Goal: Transaction & Acquisition: Download file/media

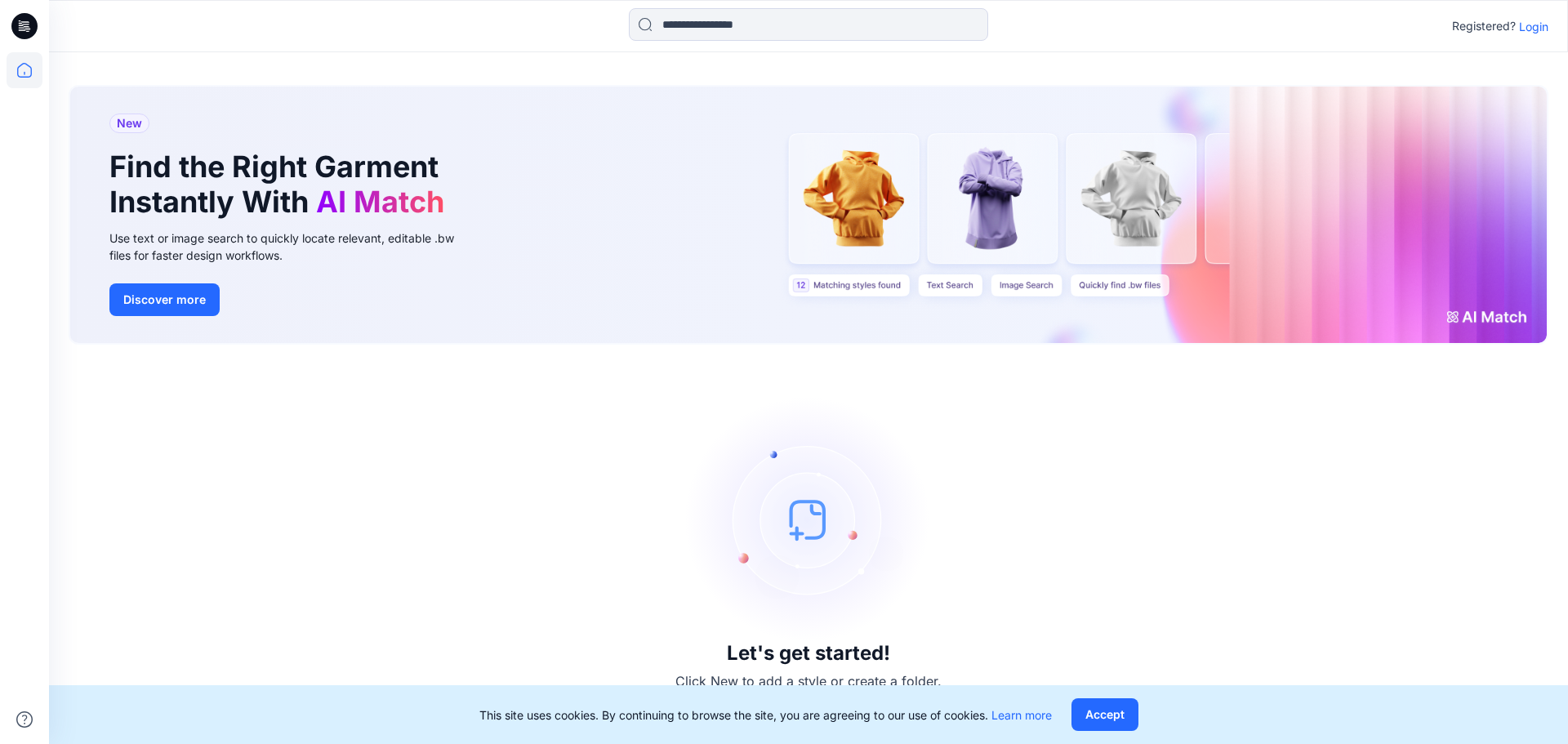
click at [1537, 31] on p "Login" at bounding box center [1534, 27] width 29 height 17
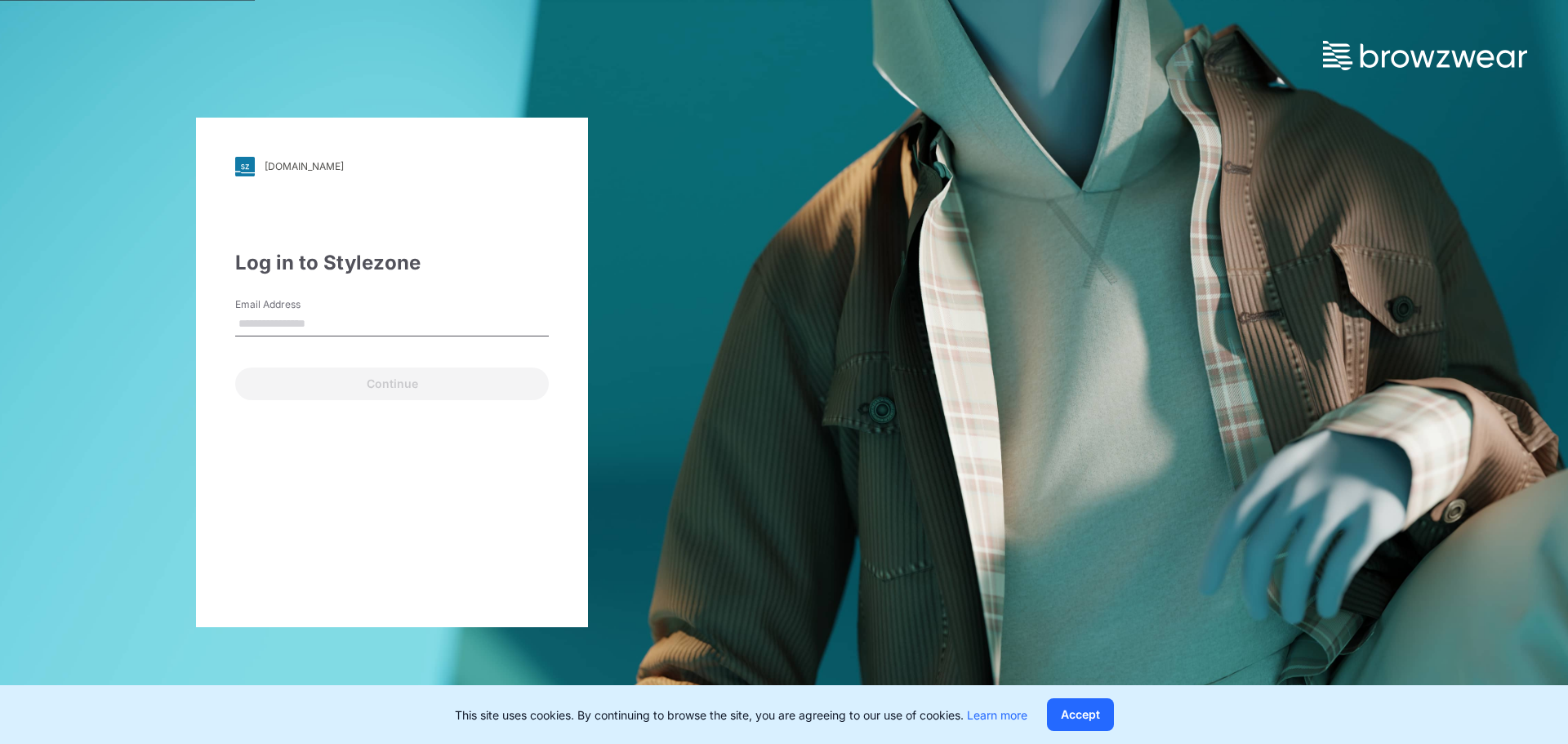
type input "**********"
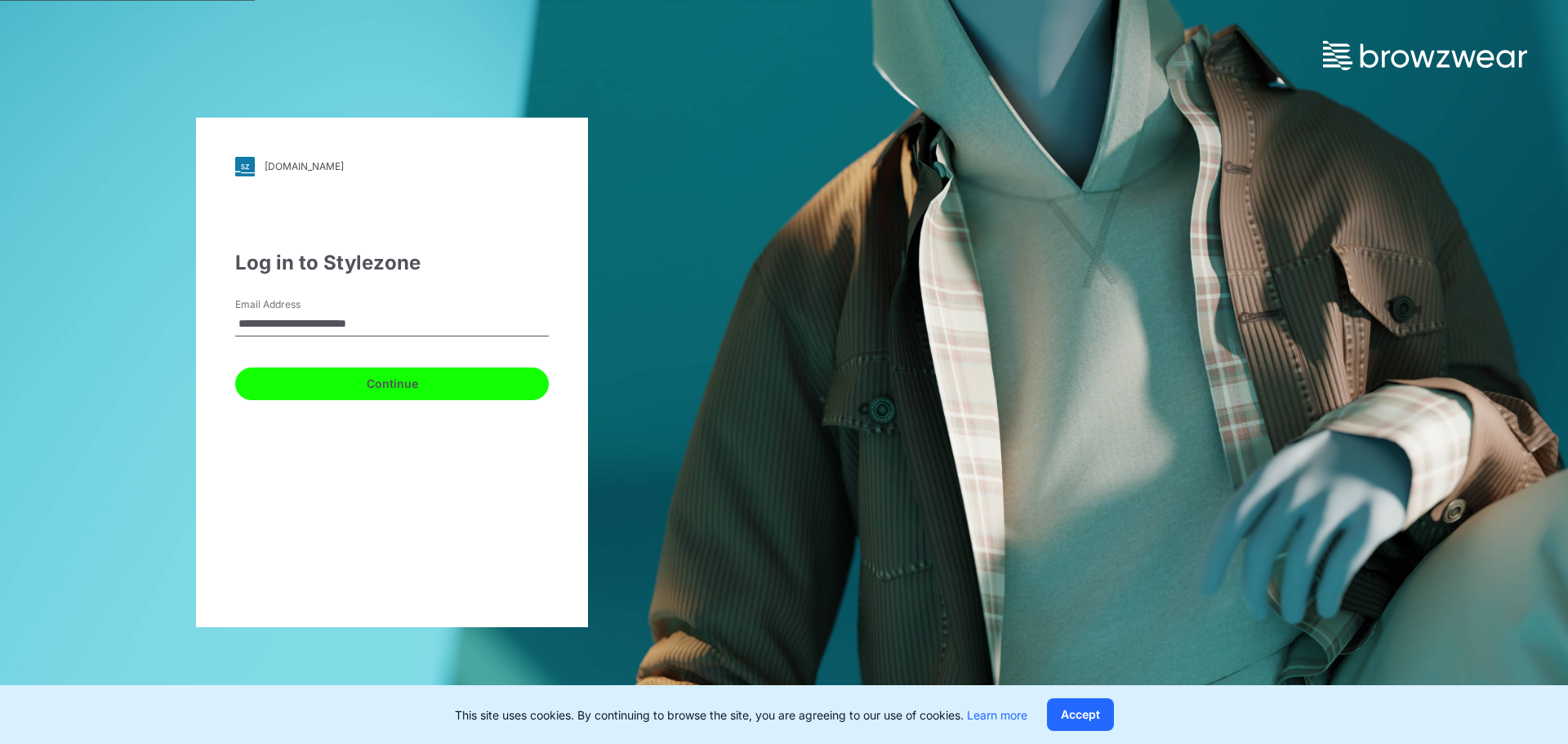
click at [293, 394] on button "Continue" at bounding box center [391, 383] width 314 height 32
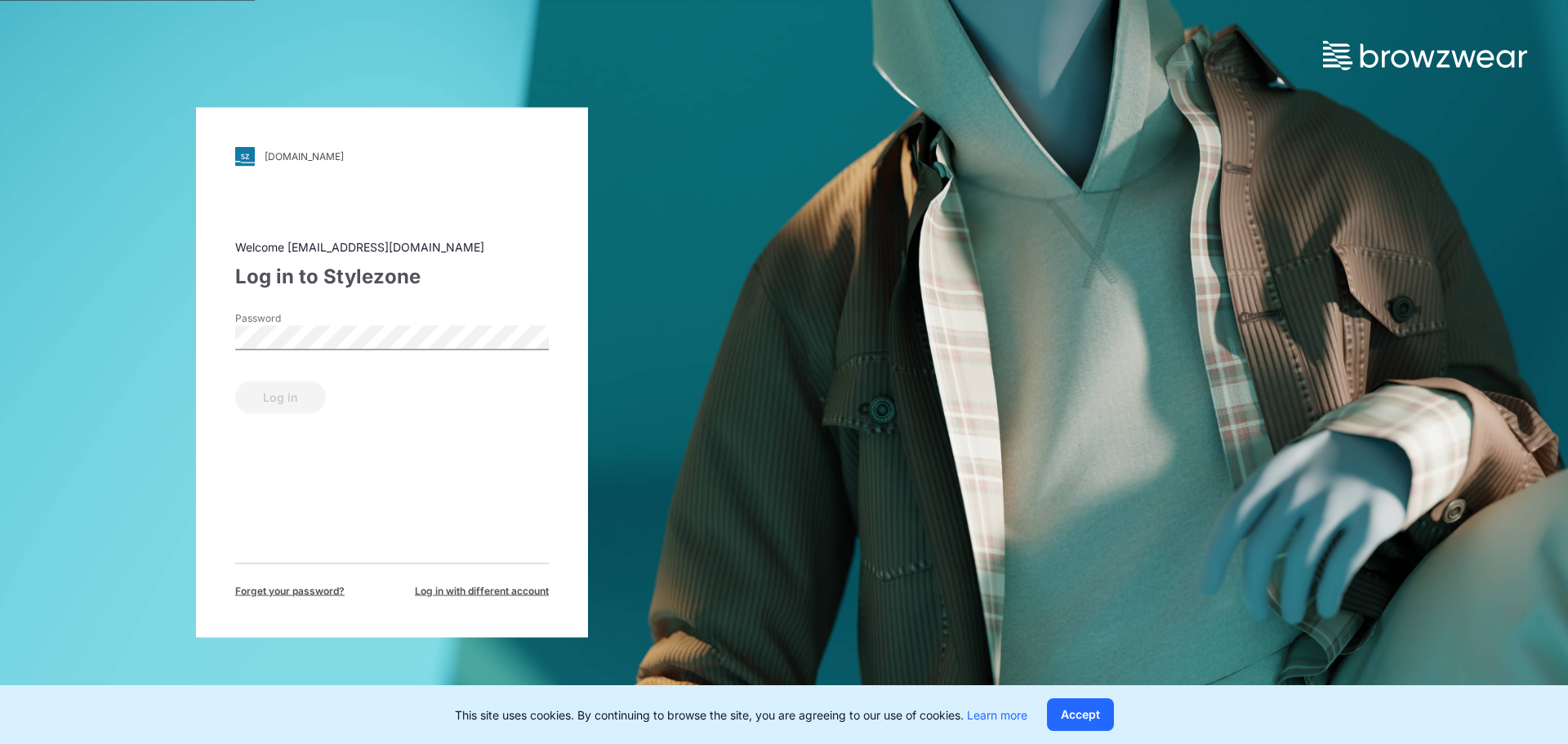
click at [275, 350] on div "Password" at bounding box center [391, 334] width 314 height 49
click at [291, 400] on button "Log in" at bounding box center [280, 396] width 90 height 32
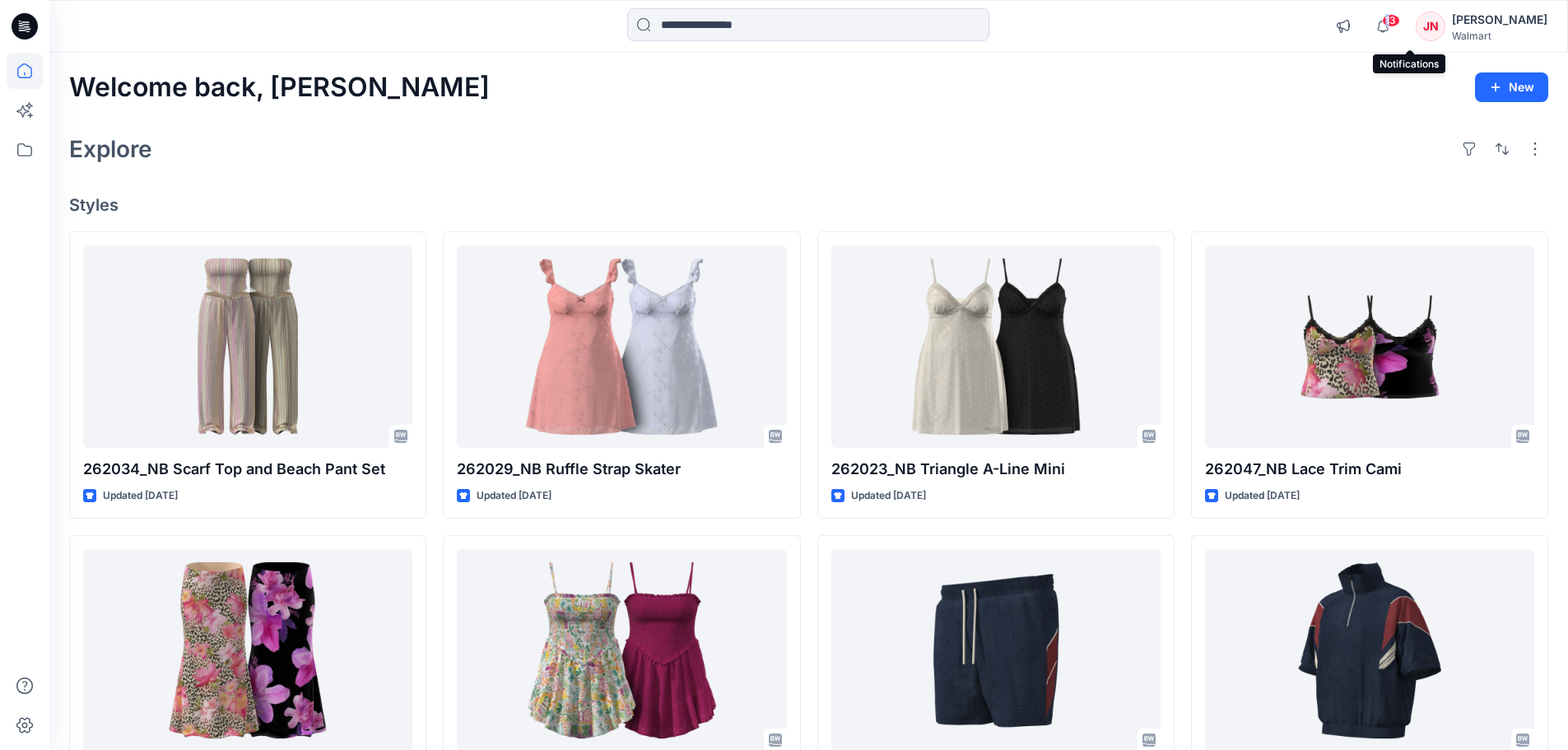
click at [1400, 26] on span "13" at bounding box center [1391, 20] width 19 height 13
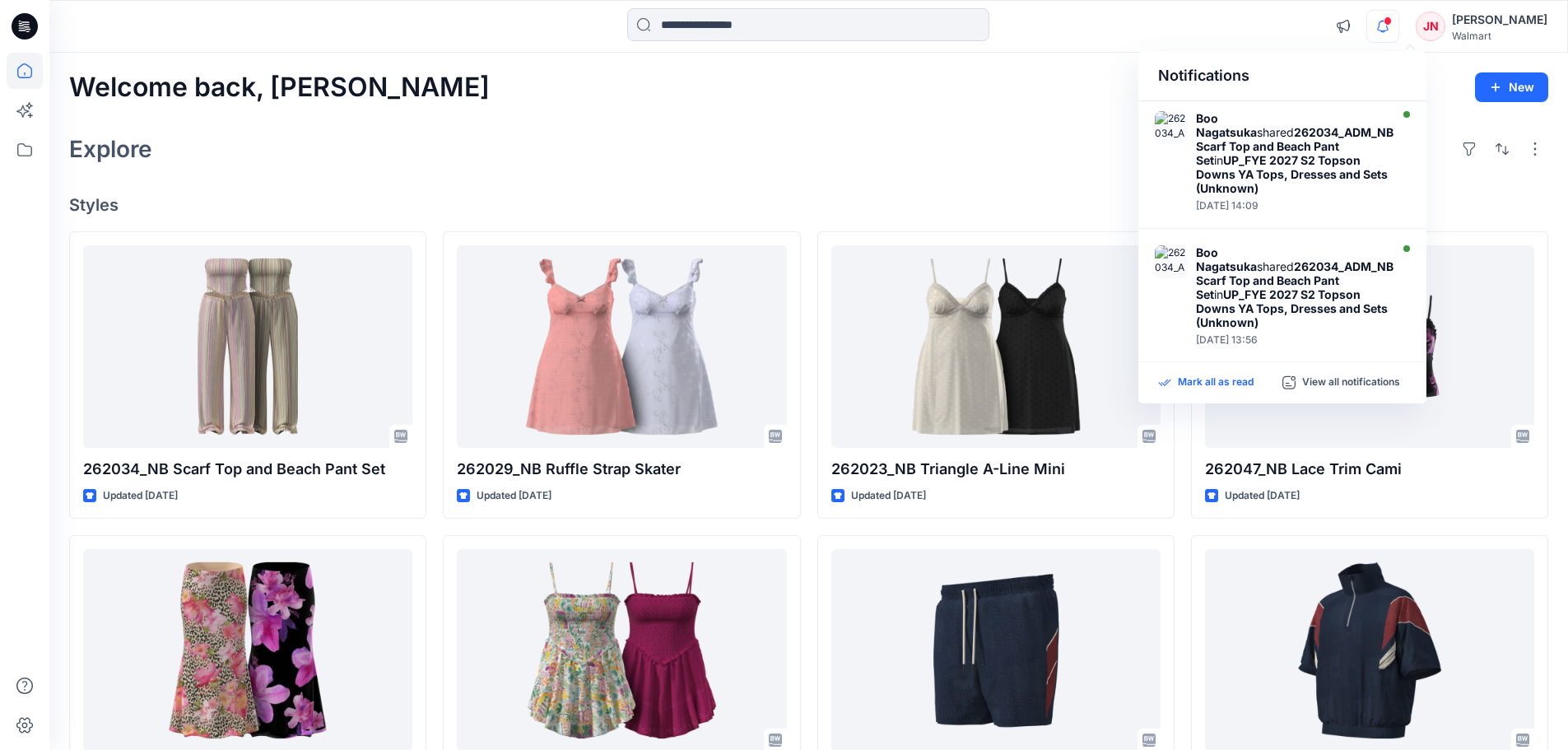
click at [1213, 385] on p "Mark all as read" at bounding box center [1215, 382] width 76 height 15
click at [25, 152] on icon at bounding box center [24, 149] width 36 height 36
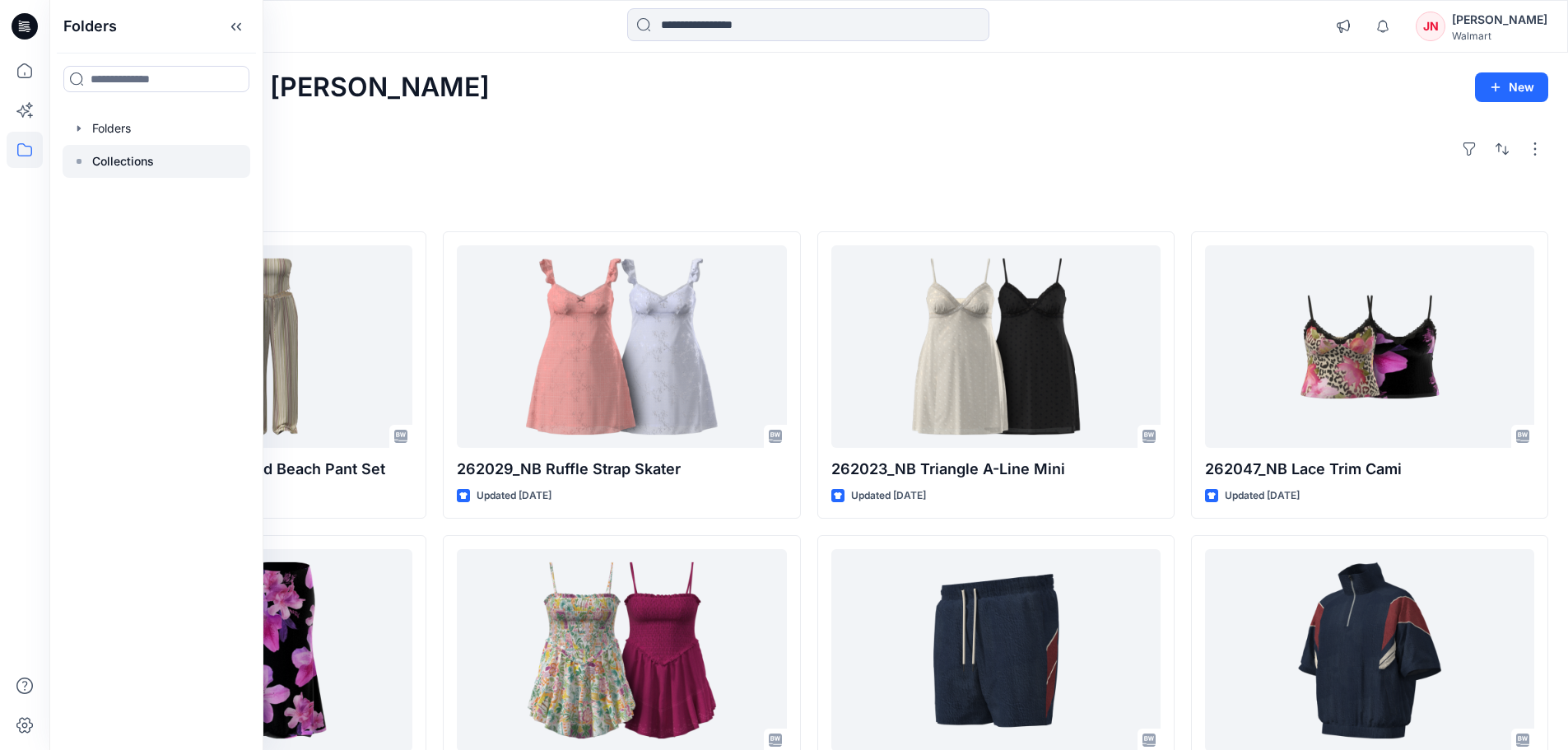
click at [119, 160] on p "Collections" at bounding box center [122, 161] width 62 height 19
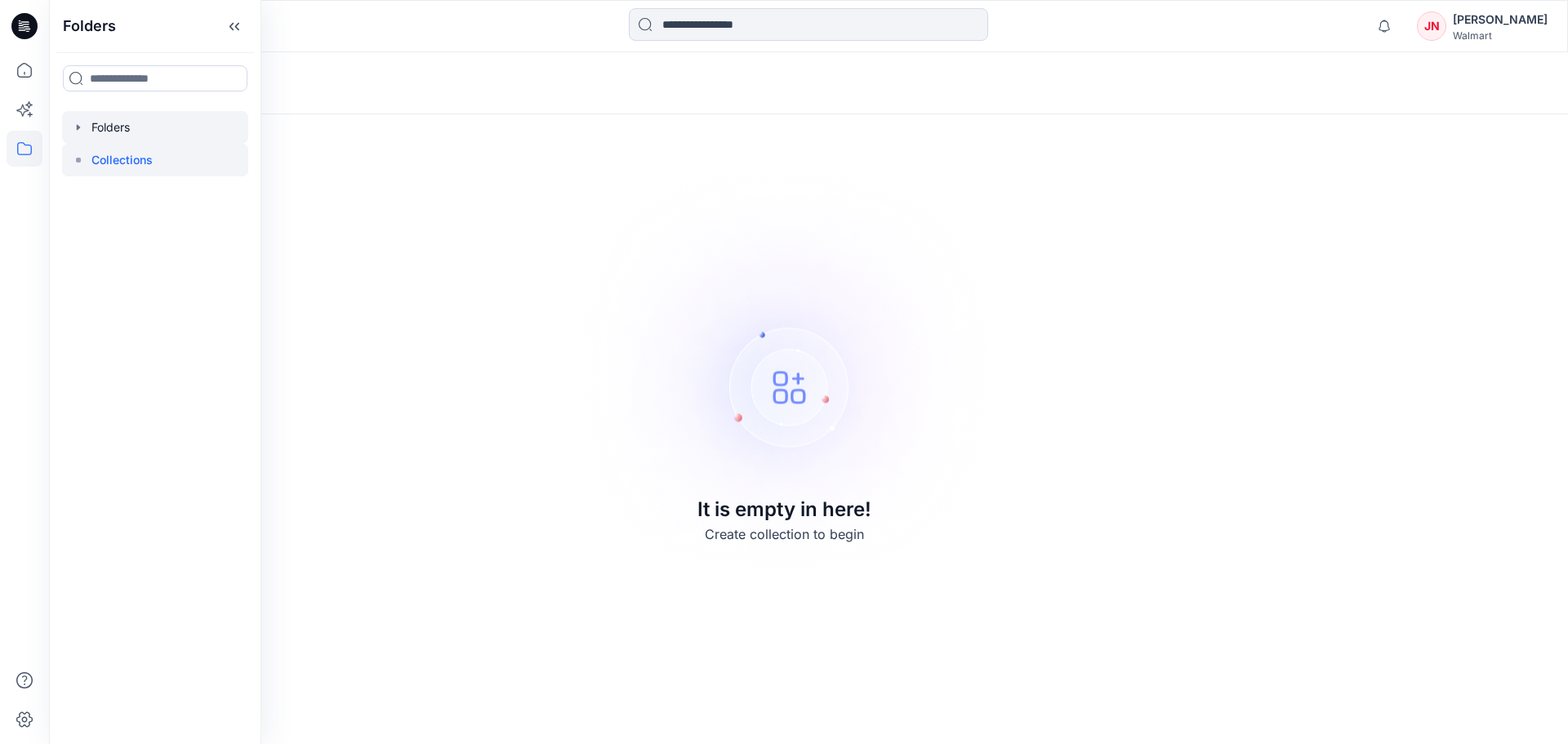
click at [97, 112] on div at bounding box center [155, 127] width 186 height 32
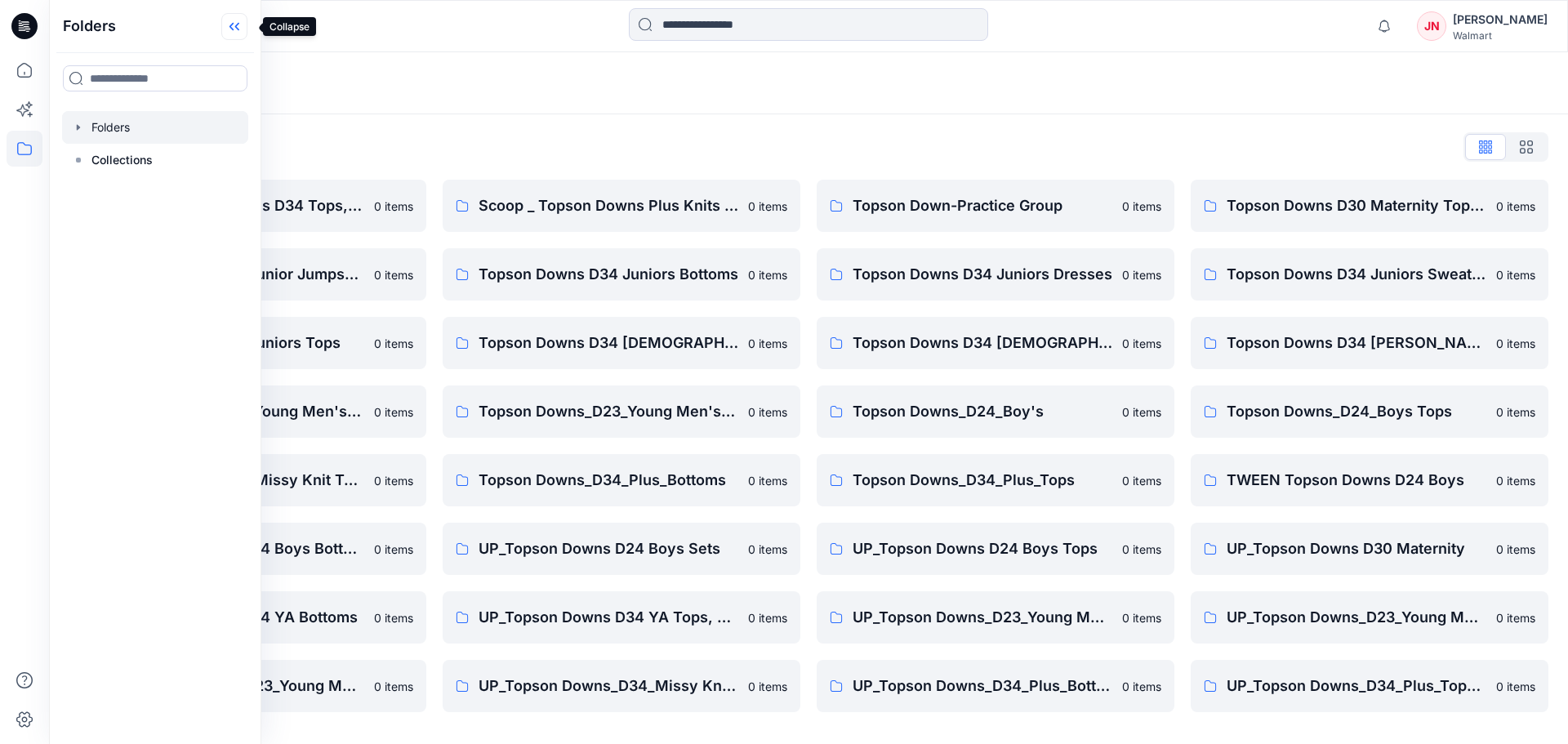
click at [248, 29] on icon at bounding box center [234, 26] width 26 height 27
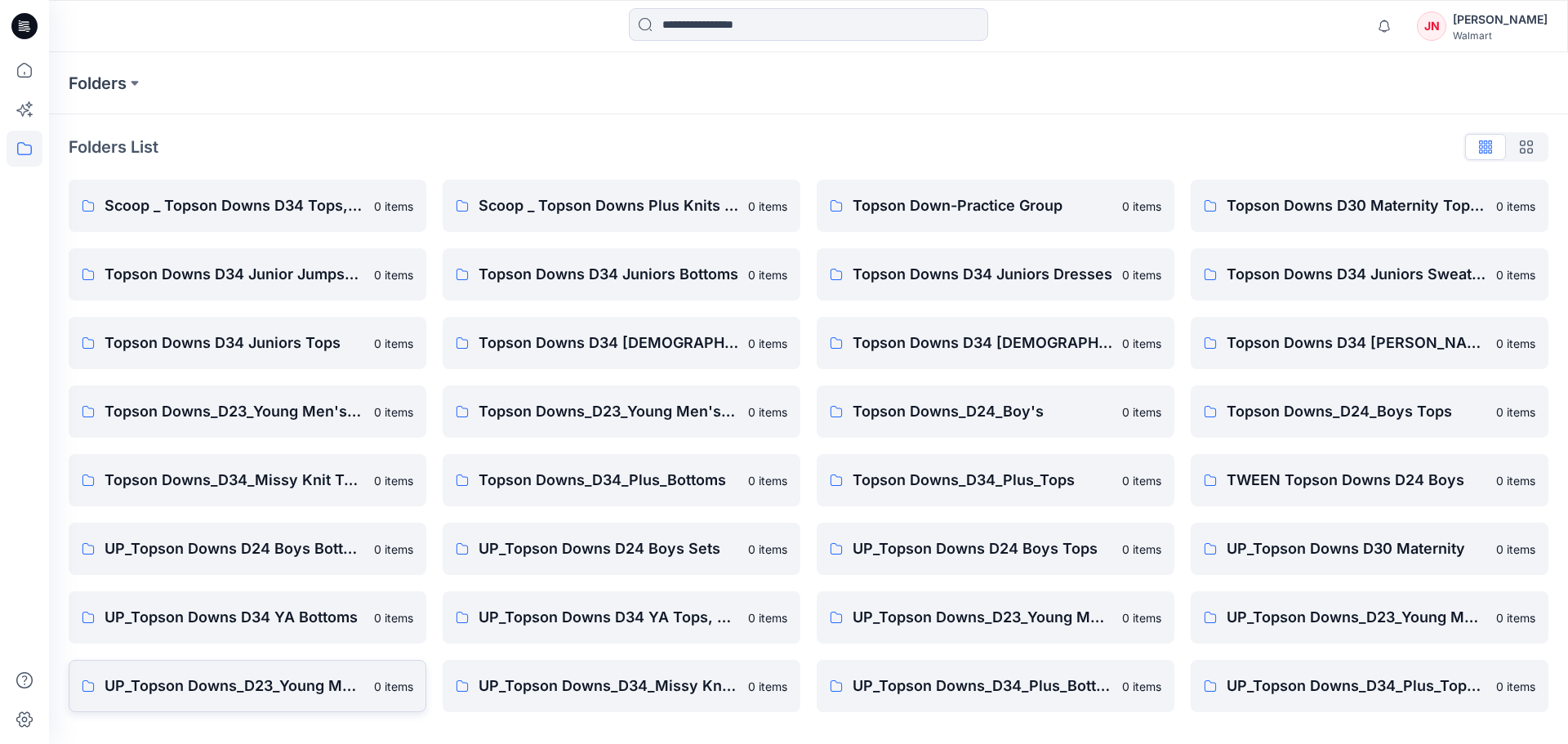
click at [177, 678] on p "UP_Topson Downs_D23_Young Men's Tops" at bounding box center [235, 686] width 260 height 23
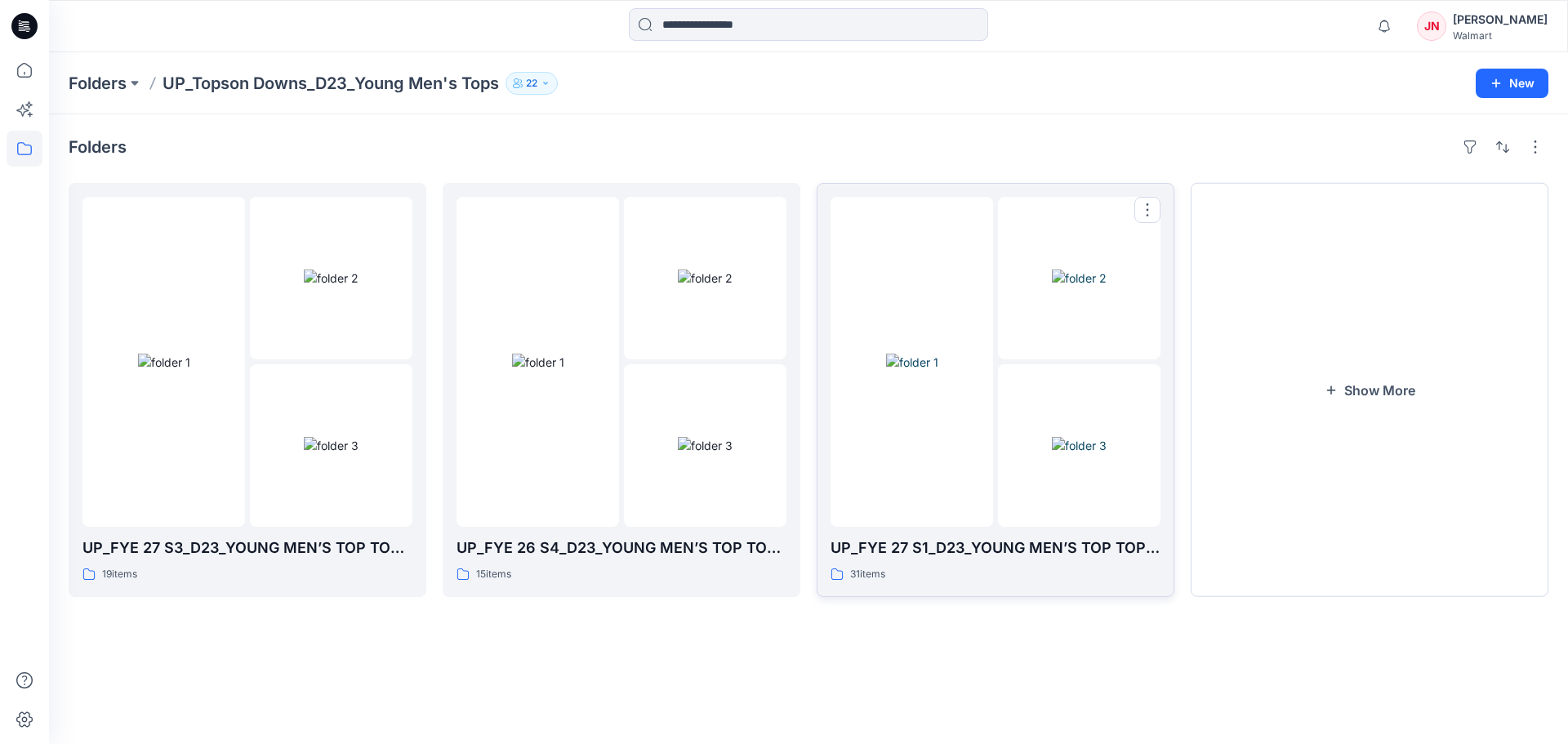
click at [1004, 569] on div "31 items" at bounding box center [995, 575] width 330 height 17
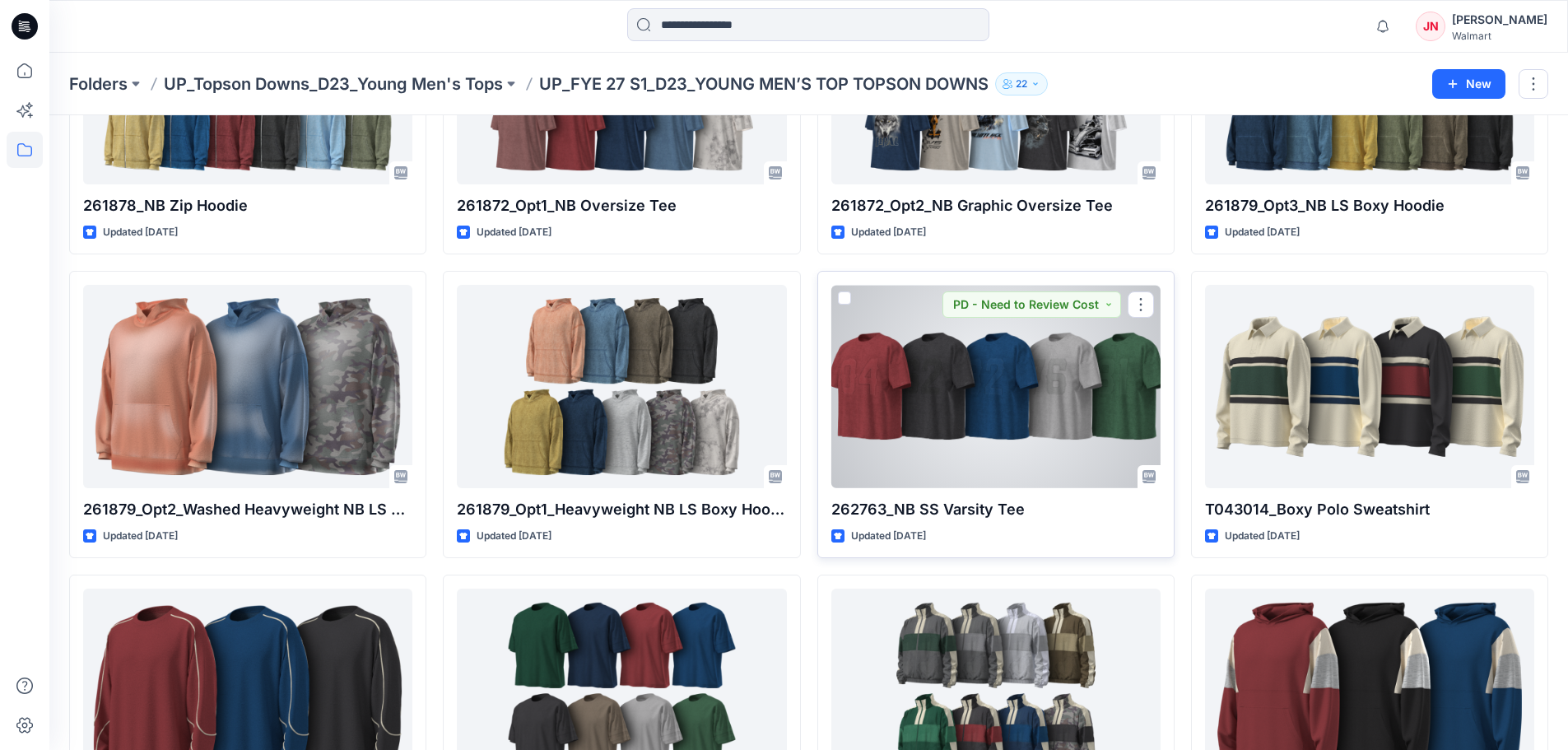
scroll to position [247, 0]
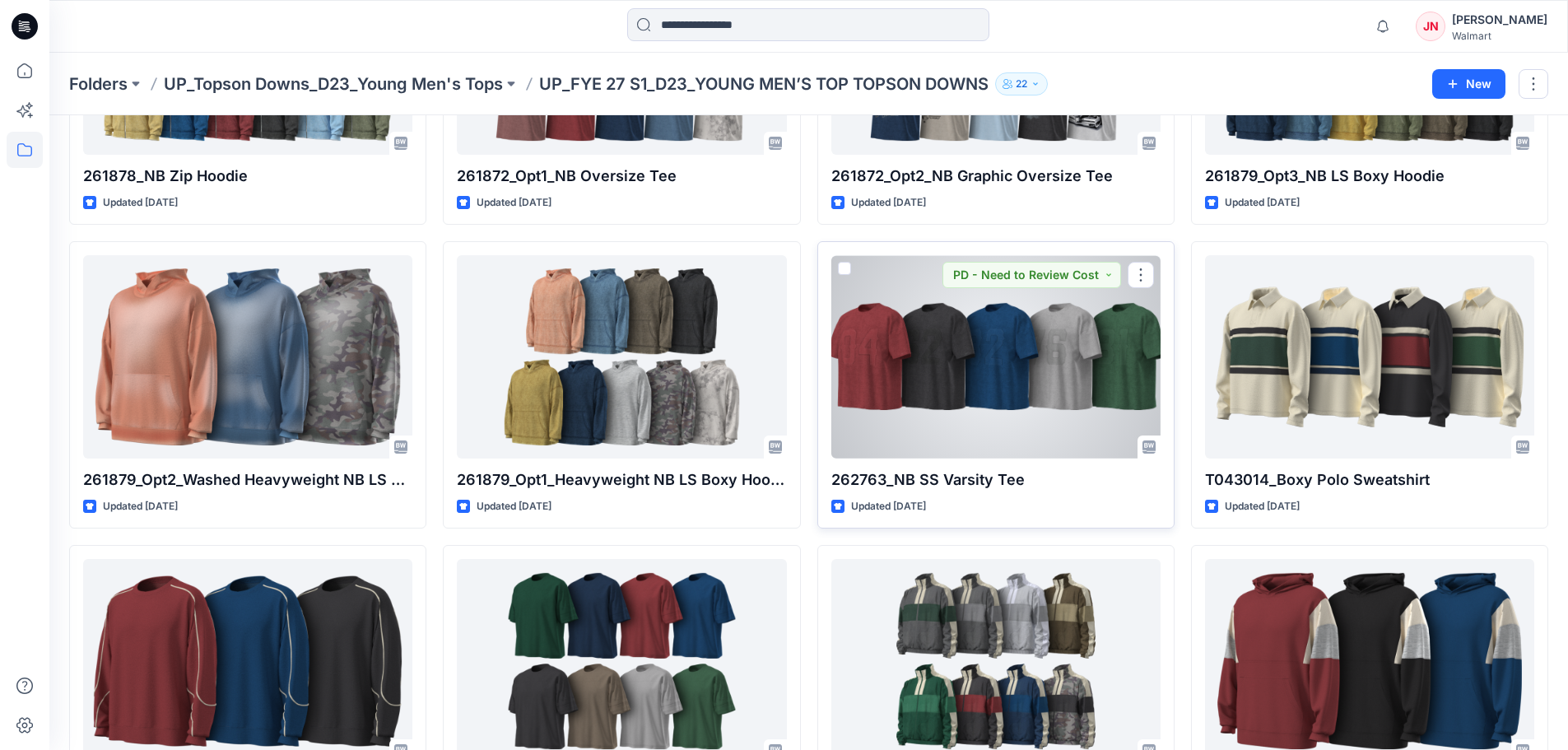
click at [980, 475] on p "262763_NB SS Varsity Tee" at bounding box center [996, 480] width 329 height 23
click at [946, 404] on div at bounding box center [996, 356] width 329 height 203
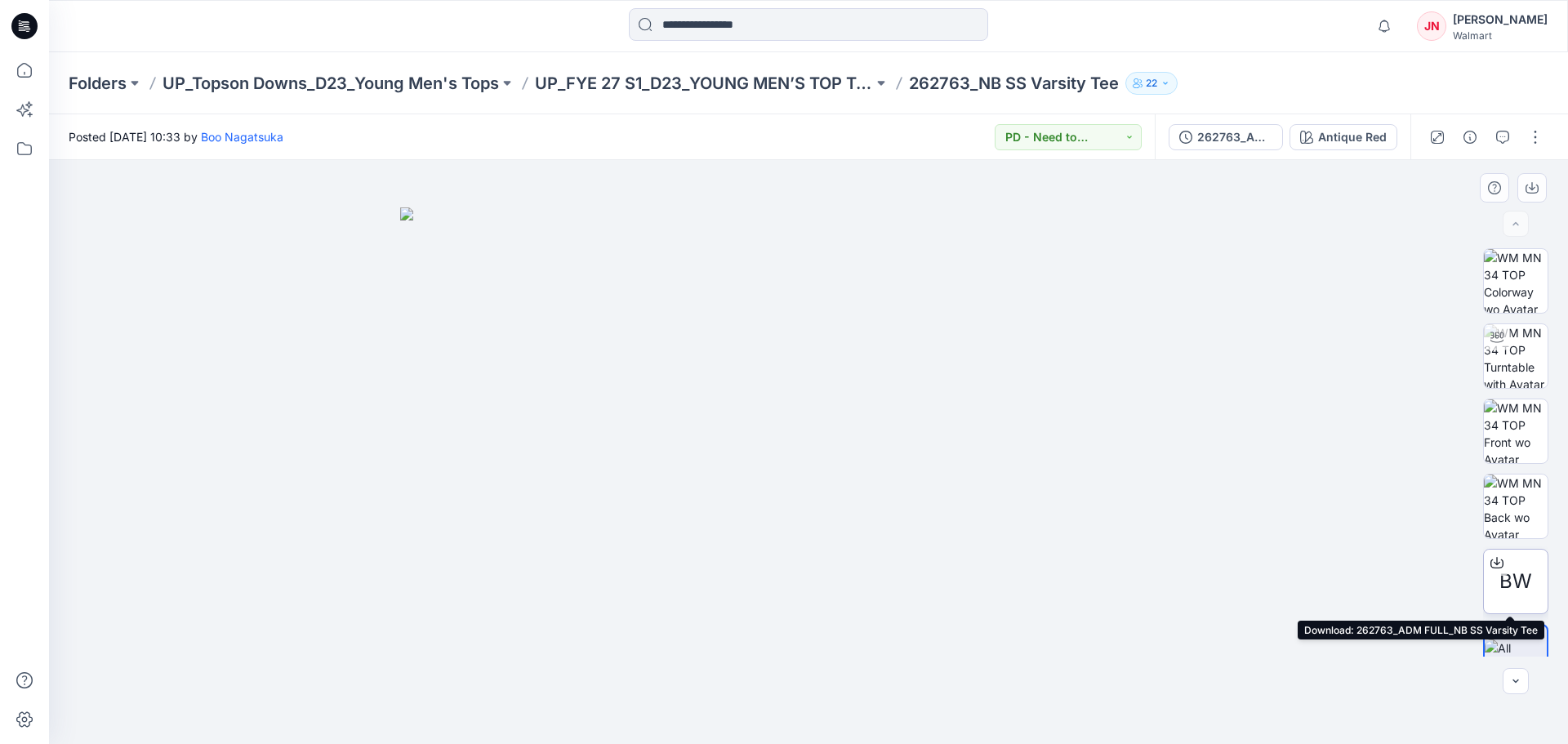
click at [1493, 563] on icon at bounding box center [1497, 563] width 13 height 13
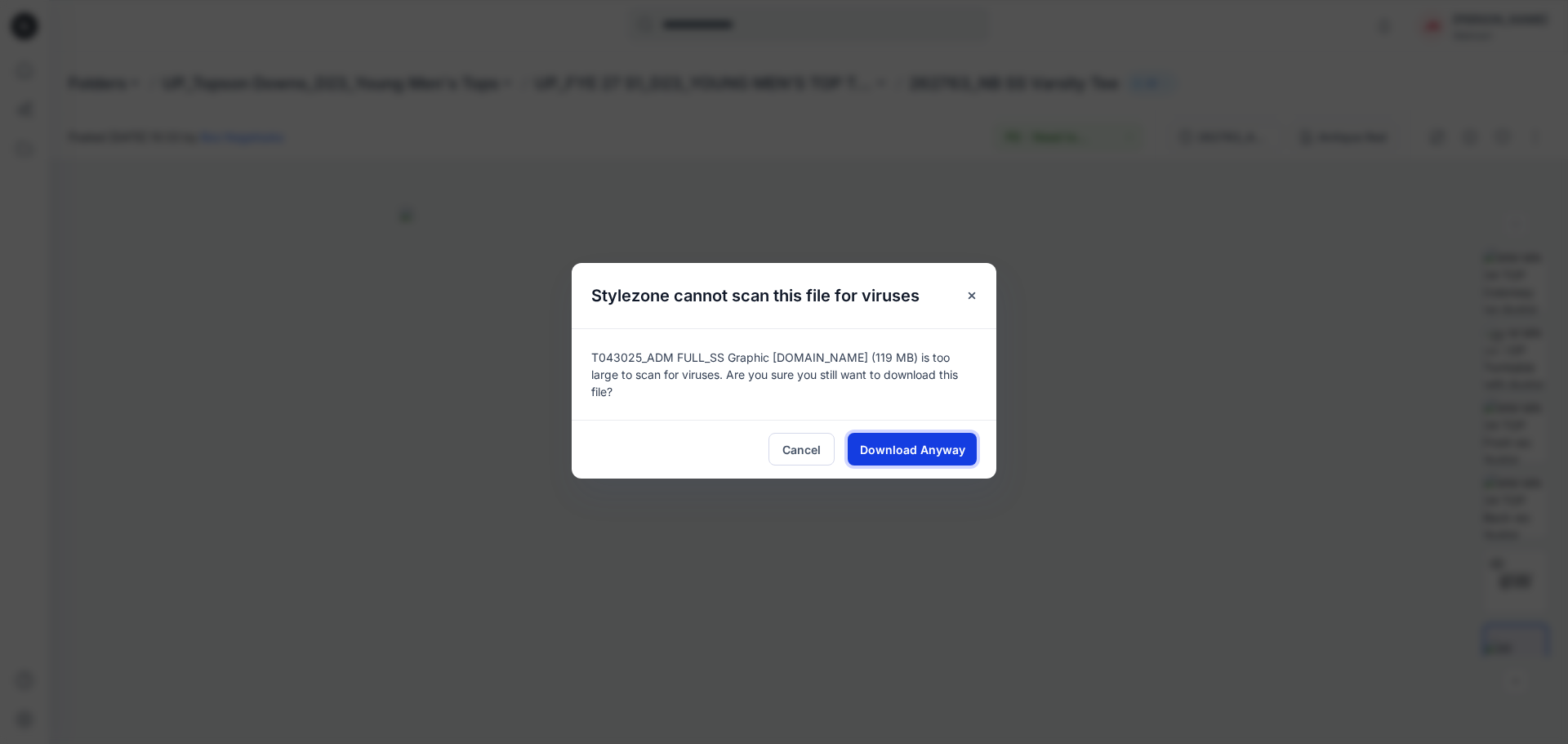
click at [924, 441] on span "Download Anyway" at bounding box center [912, 449] width 105 height 17
